Goal: Task Accomplishment & Management: Use online tool/utility

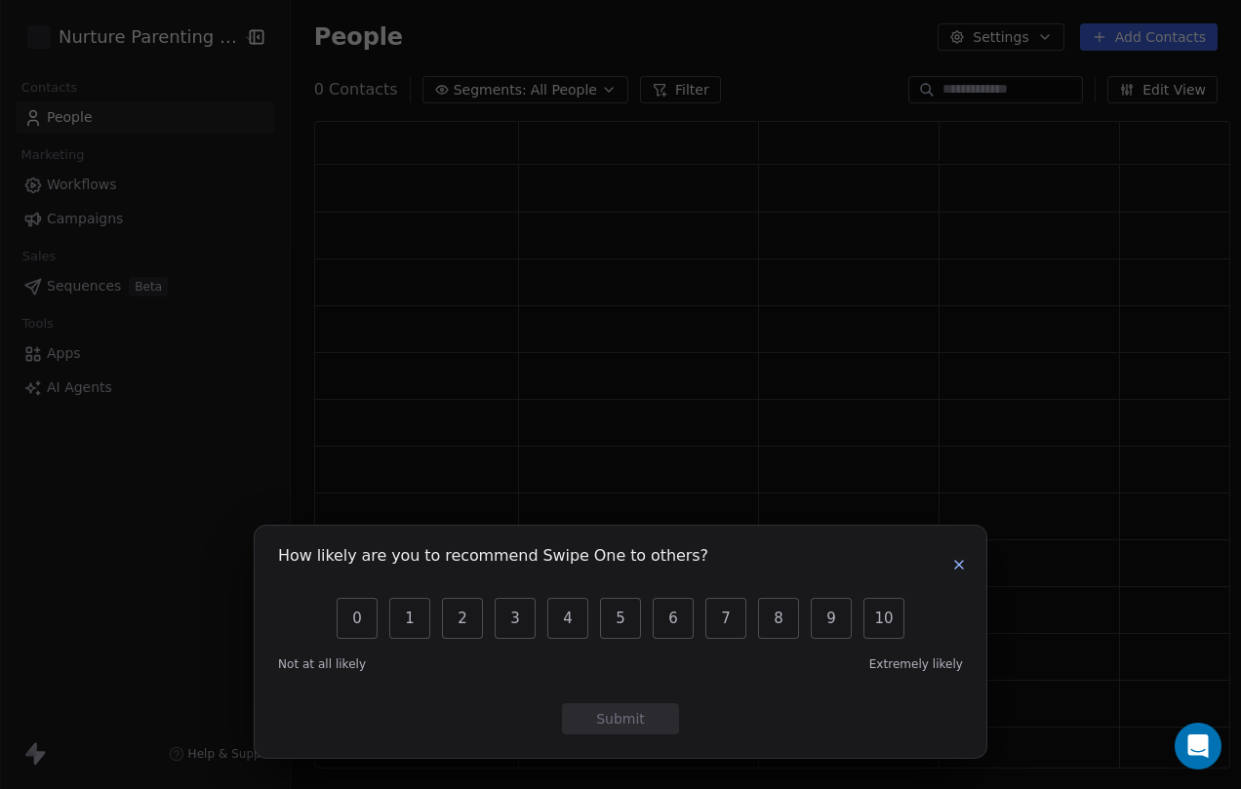
scroll to position [633, 902]
click at [961, 561] on icon "button" at bounding box center [959, 565] width 16 height 16
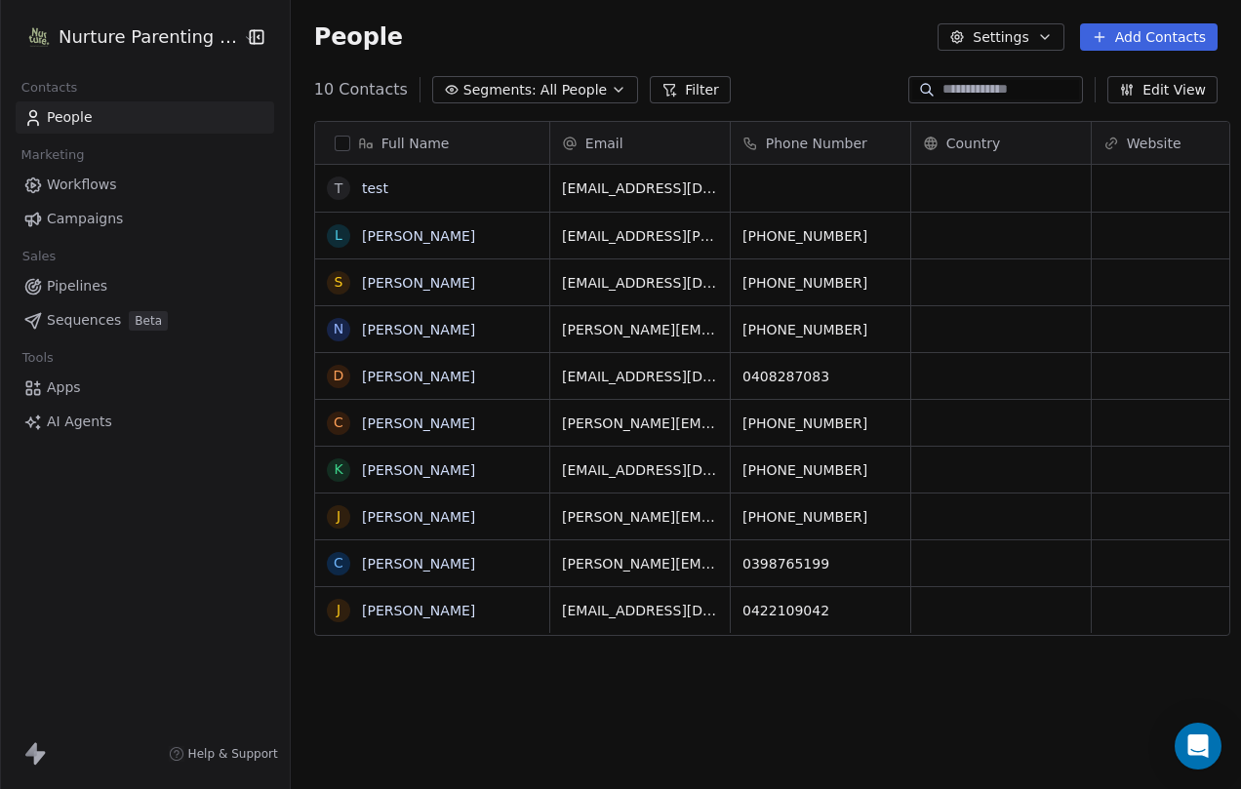
scroll to position [680, 948]
click at [80, 421] on span "AI Agents" at bounding box center [79, 422] width 65 height 20
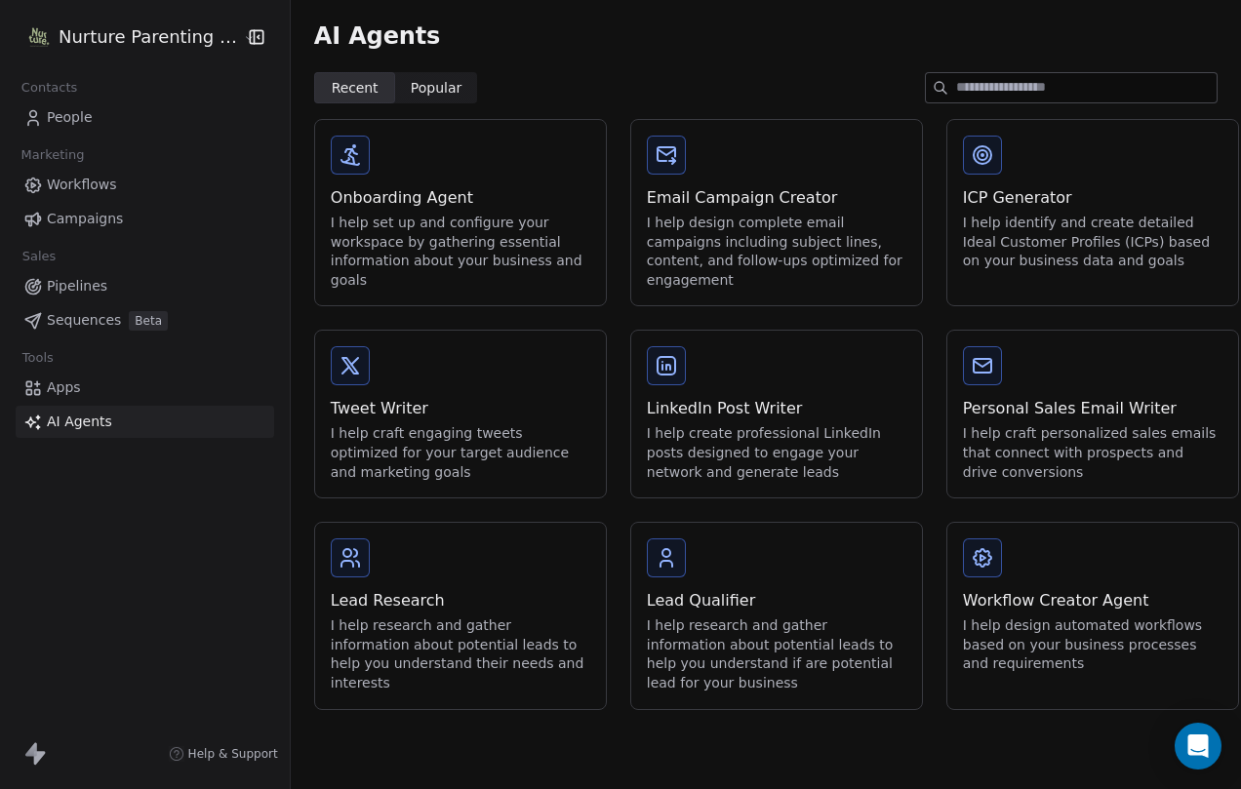
click at [1007, 645] on div "I help design automated workflows based on your business processes and requirem…" at bounding box center [1093, 646] width 260 height 58
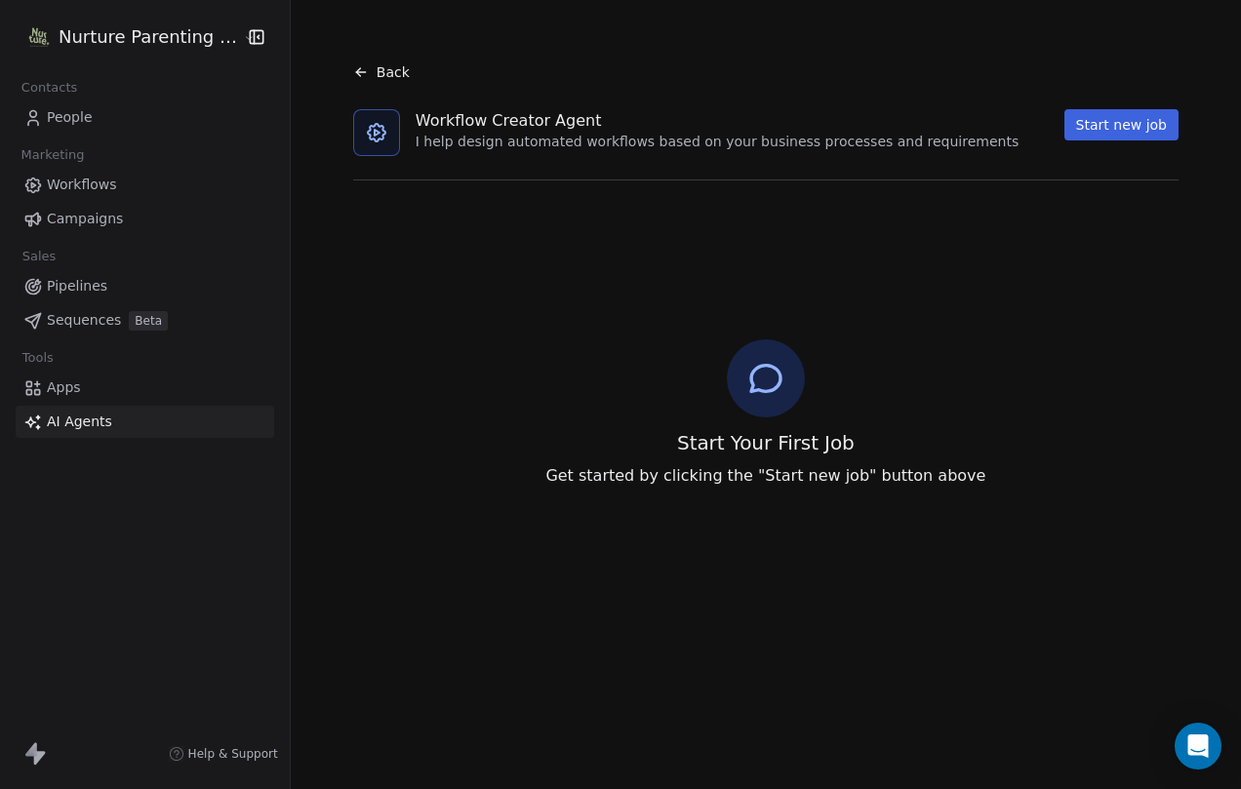
click at [1106, 134] on button "Start new job" at bounding box center [1122, 124] width 114 height 31
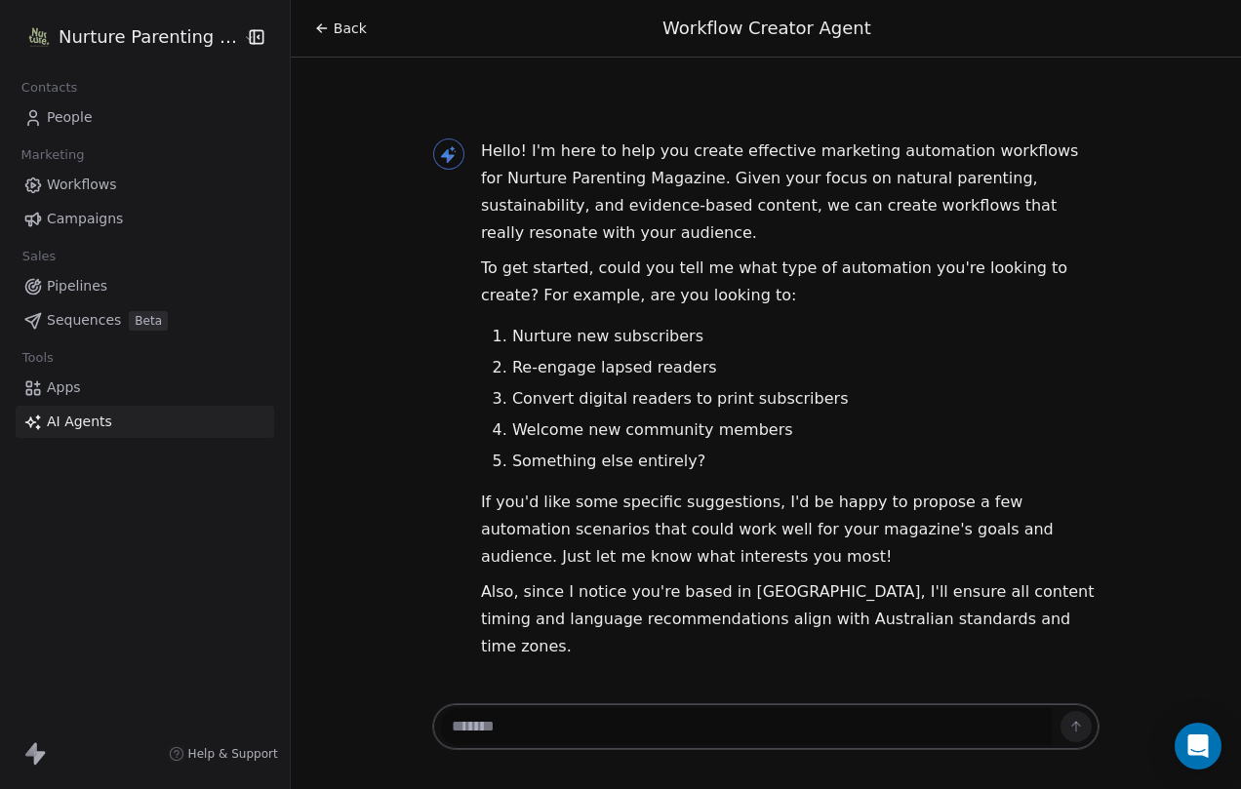
click at [616, 718] on textarea at bounding box center [746, 726] width 611 height 37
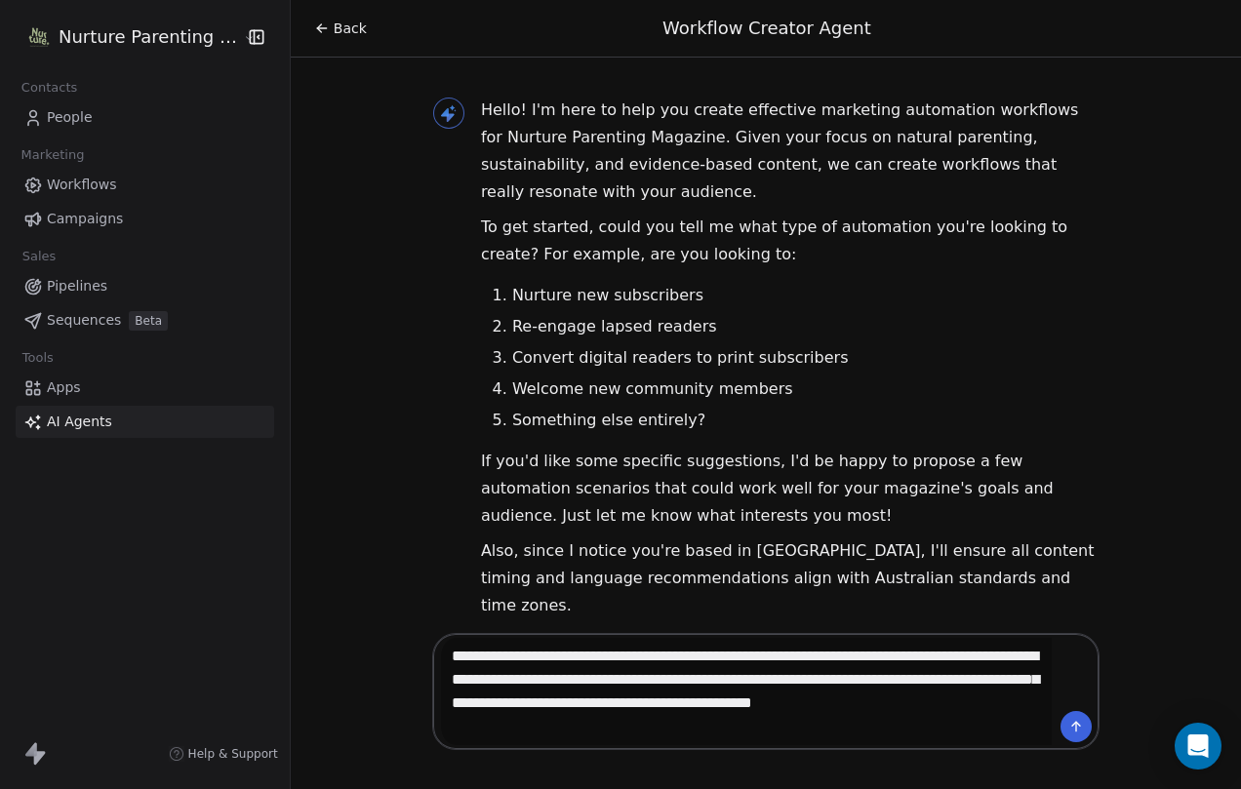
type textarea "**********"
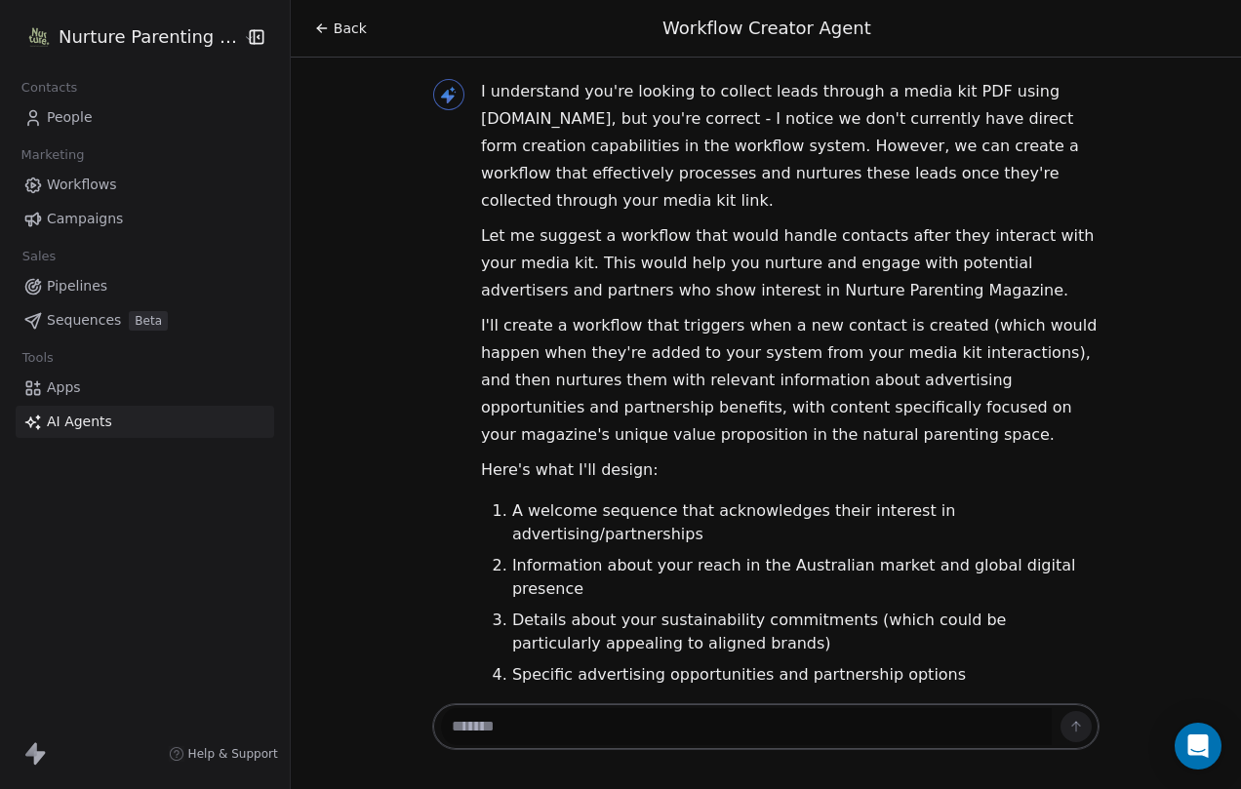
scroll to position [709, 0]
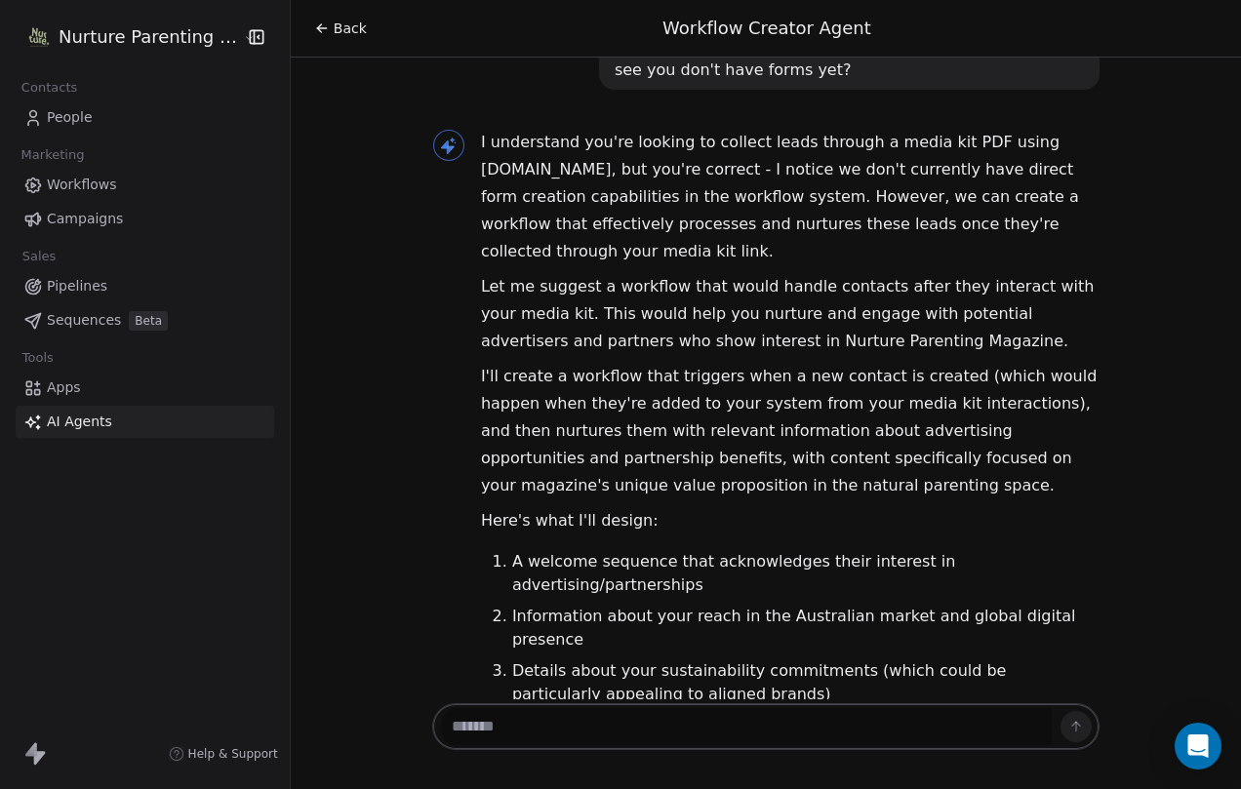
click at [660, 728] on textarea at bounding box center [746, 726] width 611 height 37
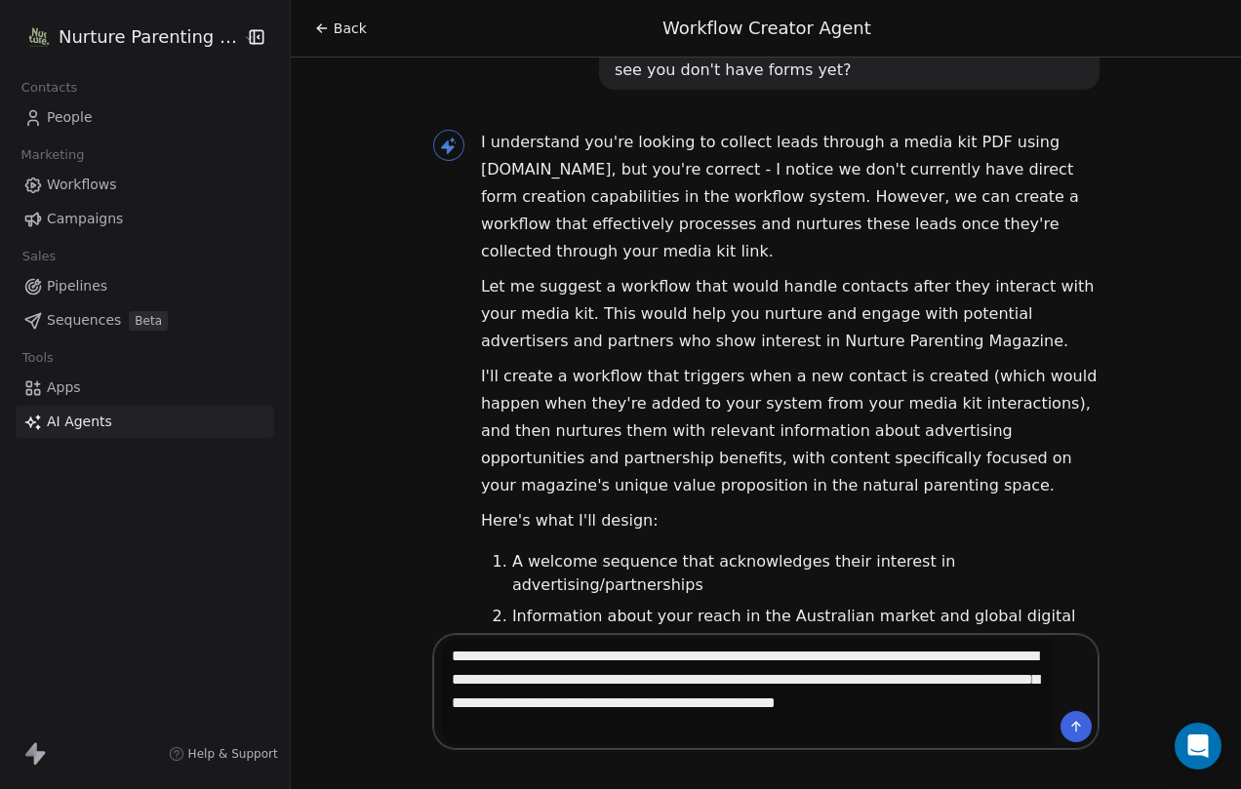
type textarea "**********"
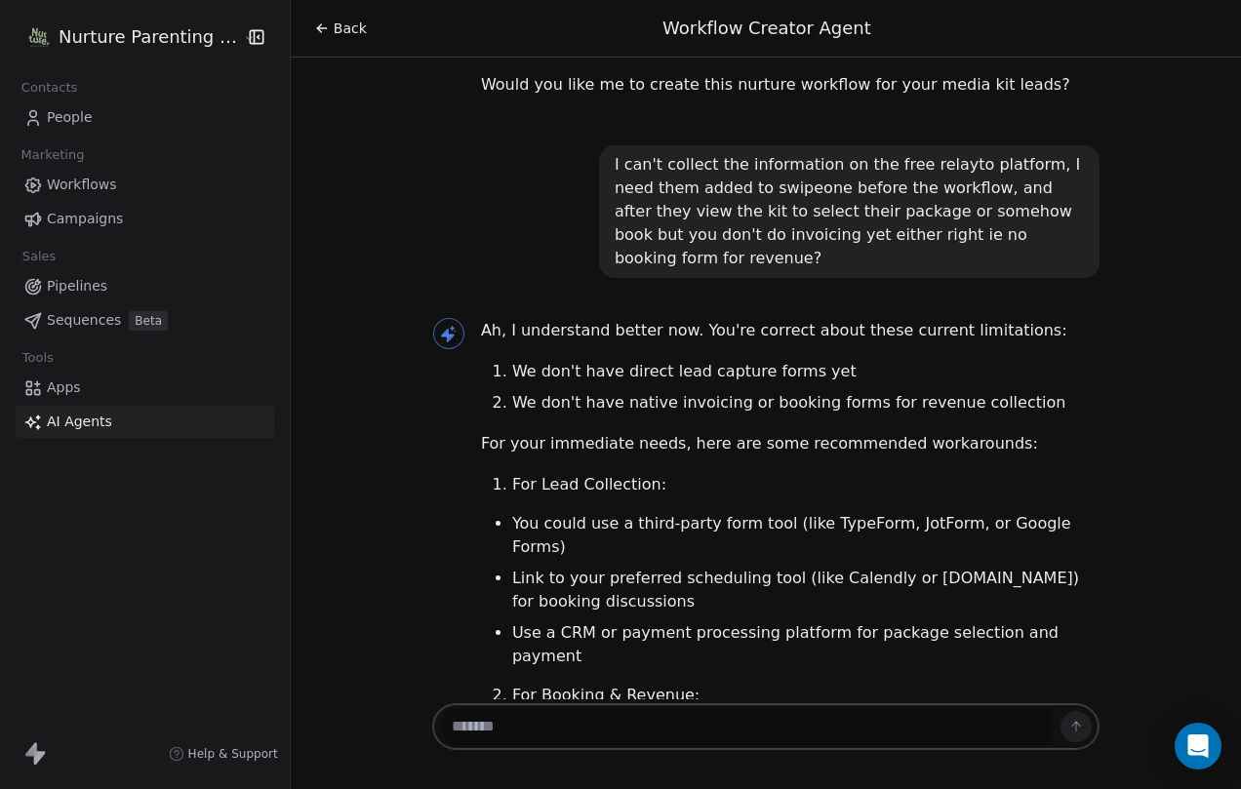
scroll to position [1506, 0]
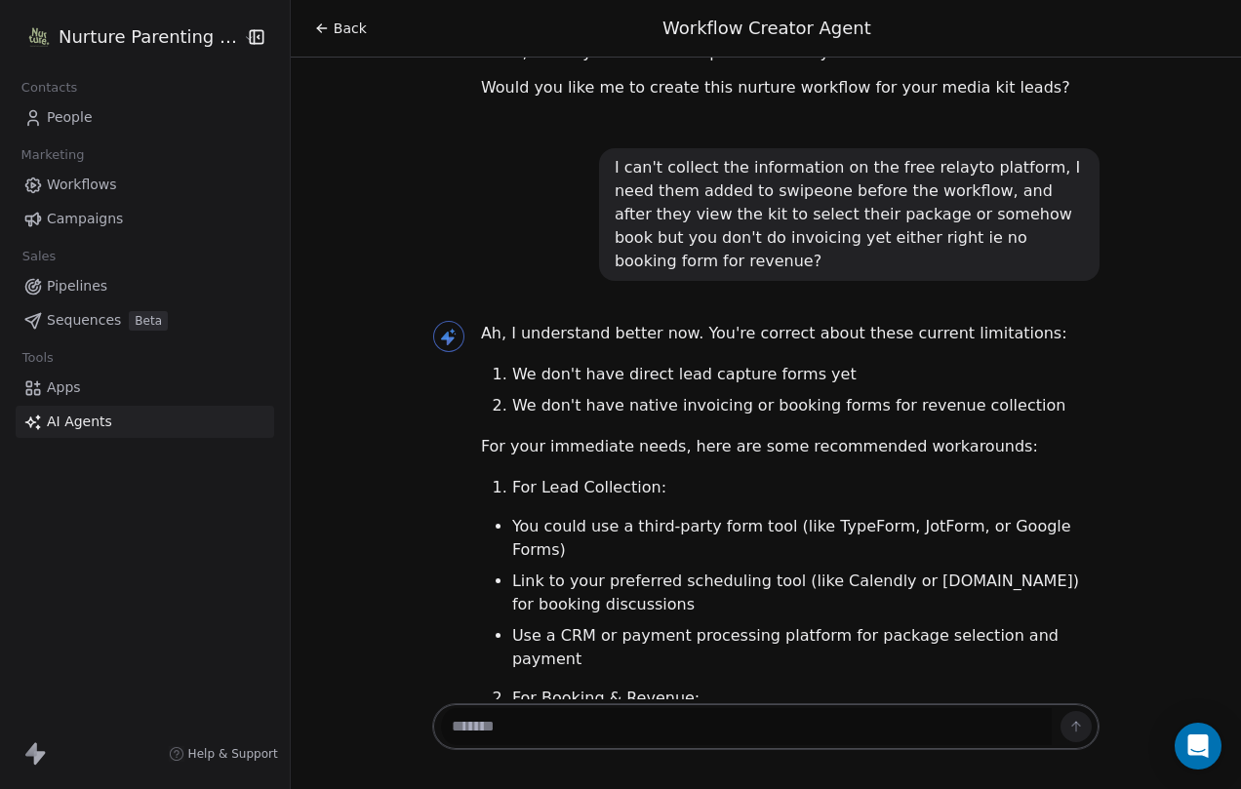
click at [602, 719] on textarea at bounding box center [746, 726] width 611 height 37
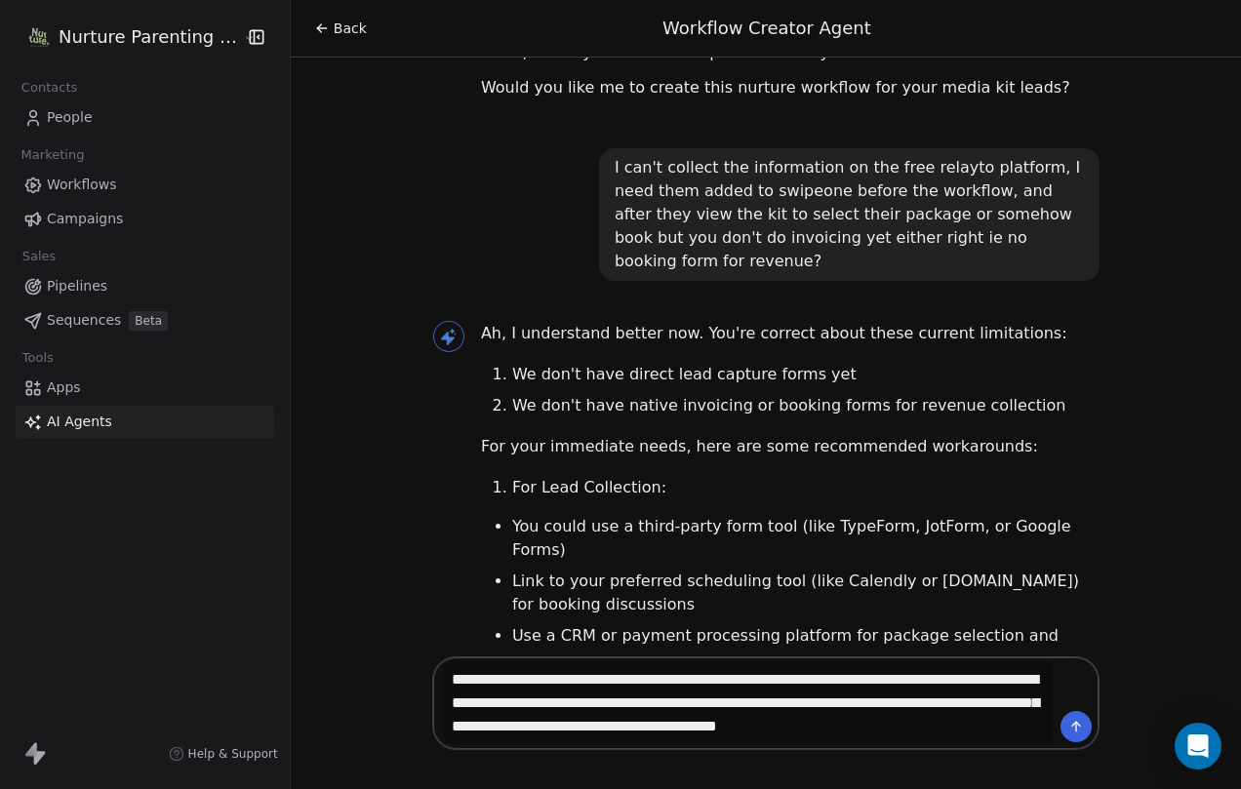
type textarea "**********"
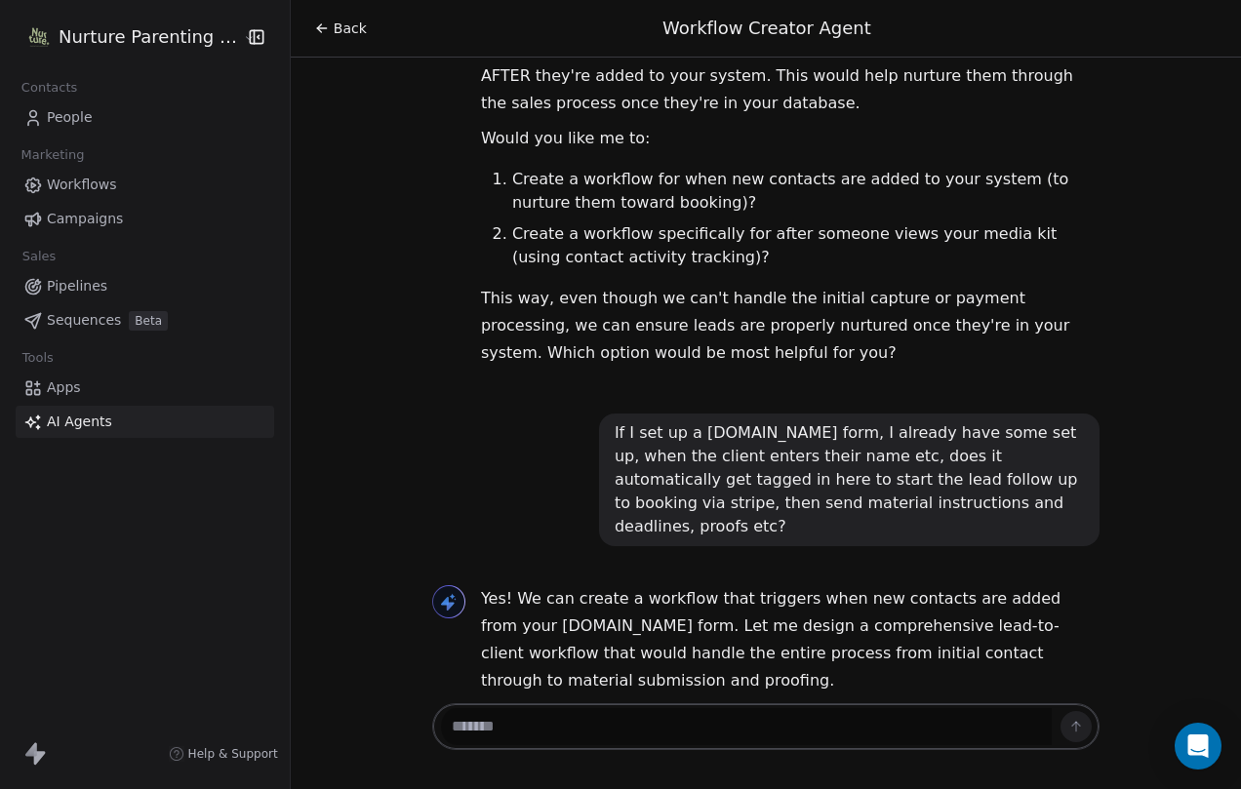
scroll to position [2352, 0]
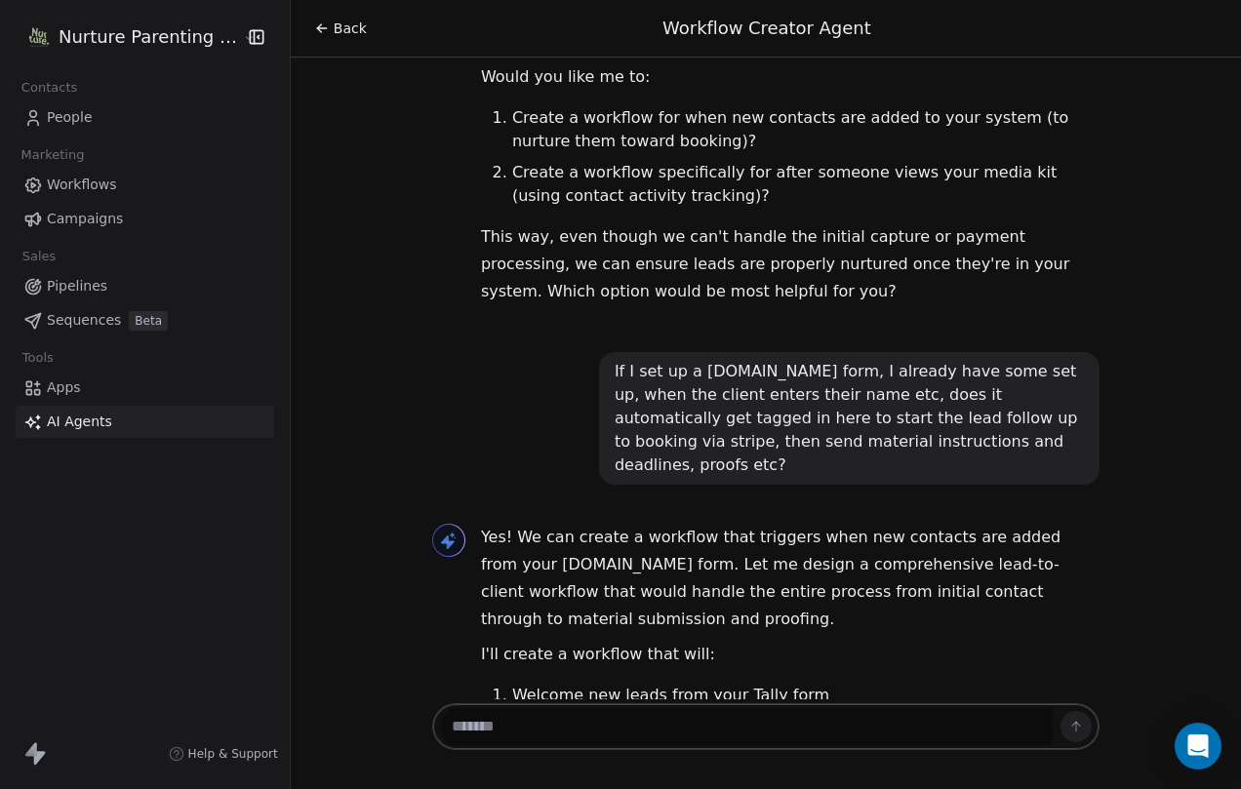
click at [587, 719] on textarea at bounding box center [746, 726] width 611 height 37
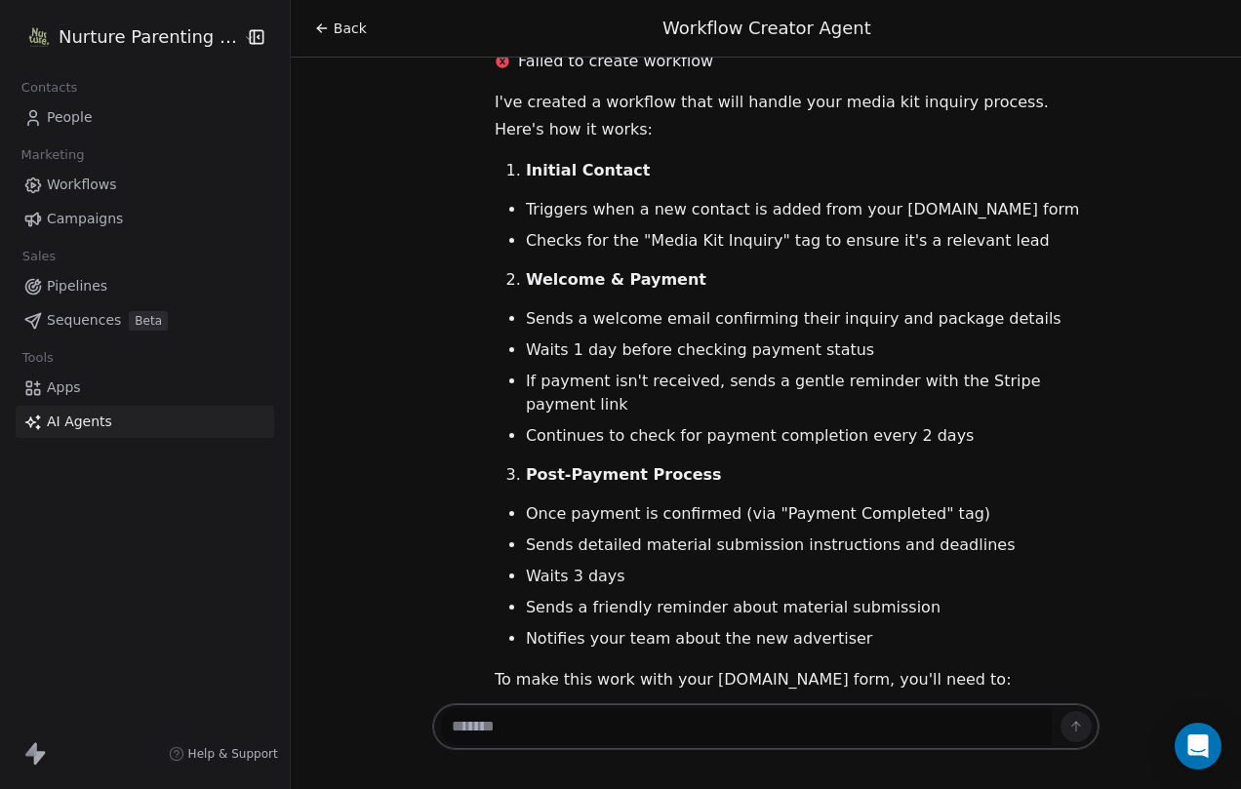
scroll to position [5685, 0]
